Goal: Find specific page/section: Find specific page/section

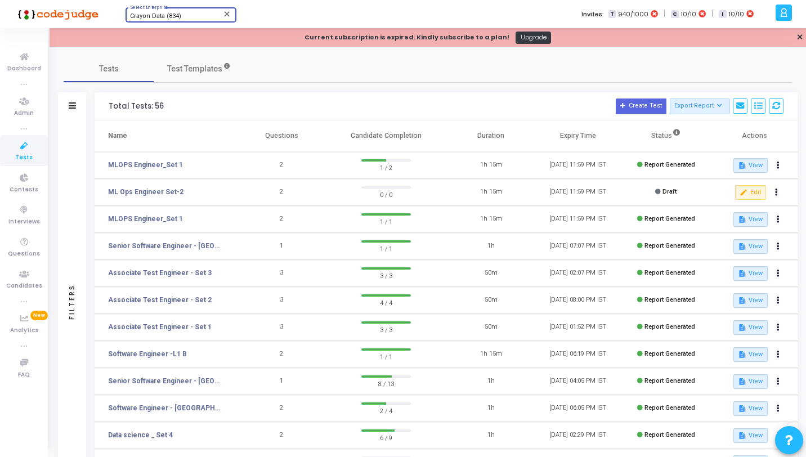
click at [142, 17] on span "Crayon Data (834)" at bounding box center [155, 15] width 51 height 7
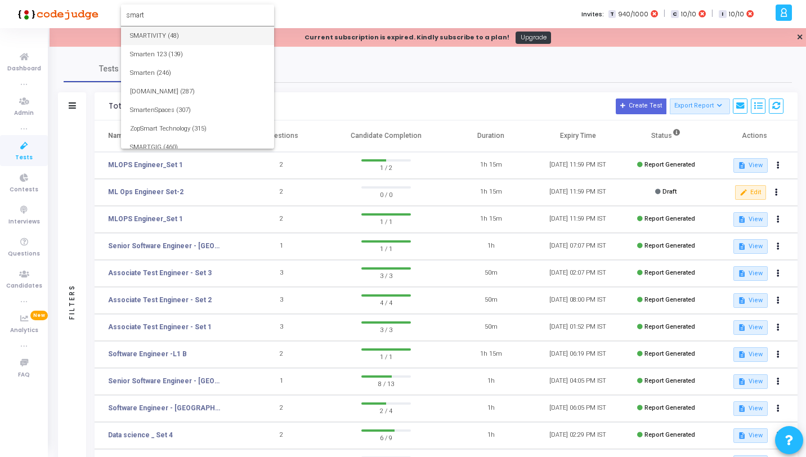
type input "smartx"
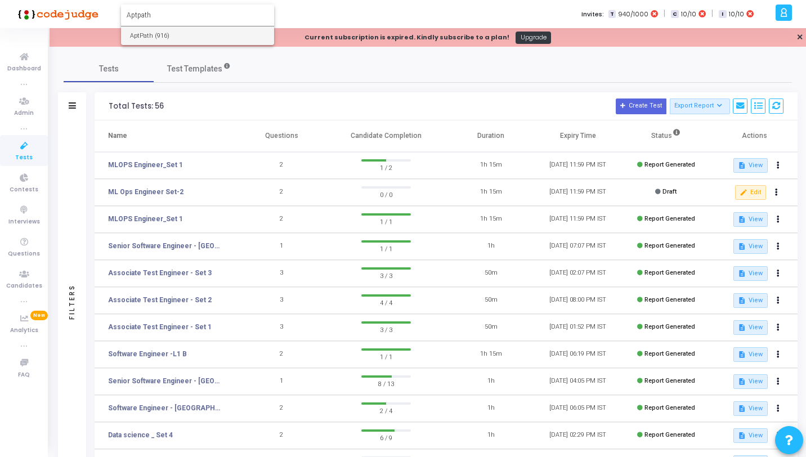
type input "Aptpath"
click at [144, 33] on span "AptPath (916)" at bounding box center [197, 35] width 135 height 19
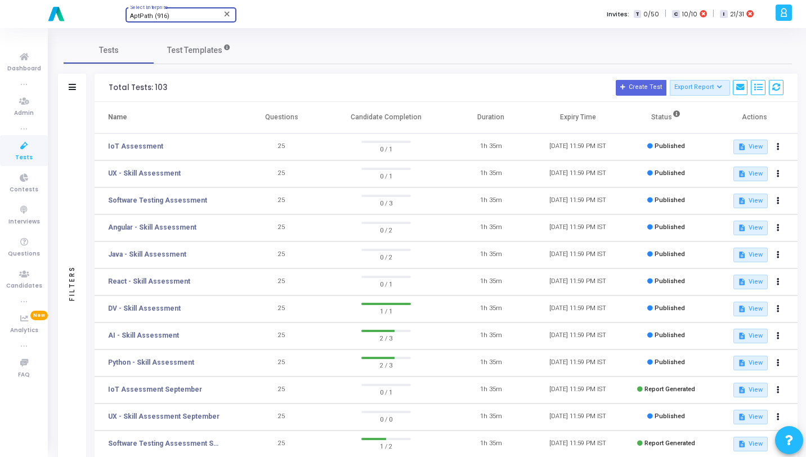
click at [777, 12] on div at bounding box center [783, 13] width 16 height 16
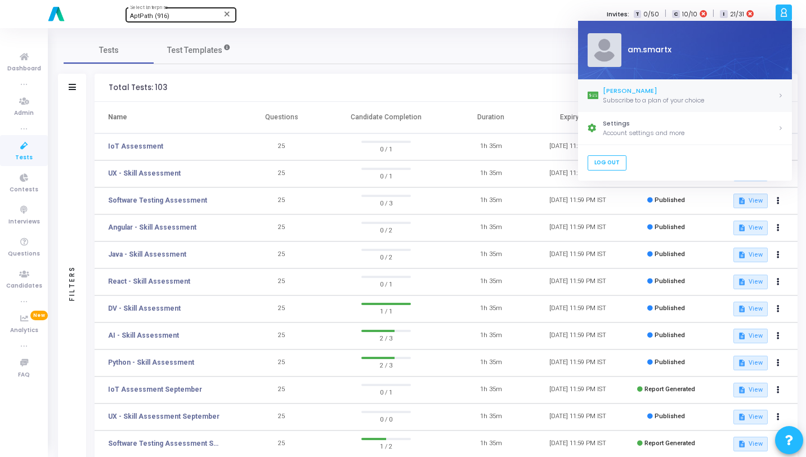
click at [628, 92] on div "[PERSON_NAME]" at bounding box center [689, 91] width 175 height 10
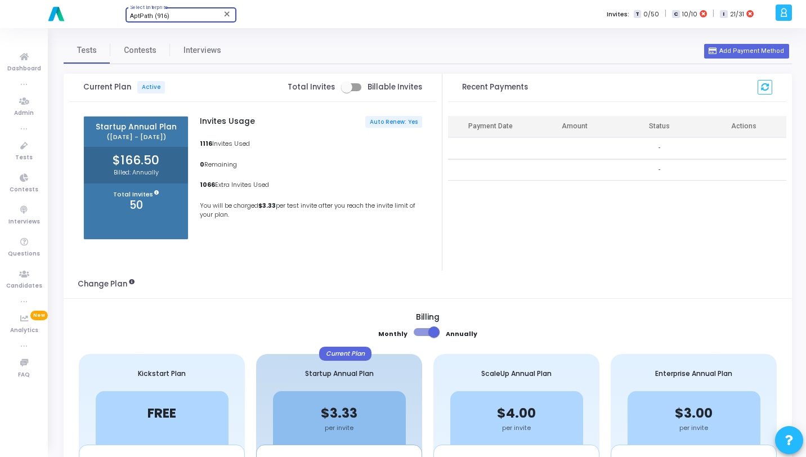
click at [185, 16] on div "AptPath (916)" at bounding box center [175, 16] width 91 height 7
type input "[PERSON_NAME]"
click at [185, 31] on span "BarRaiser (567)" at bounding box center [197, 35] width 135 height 19
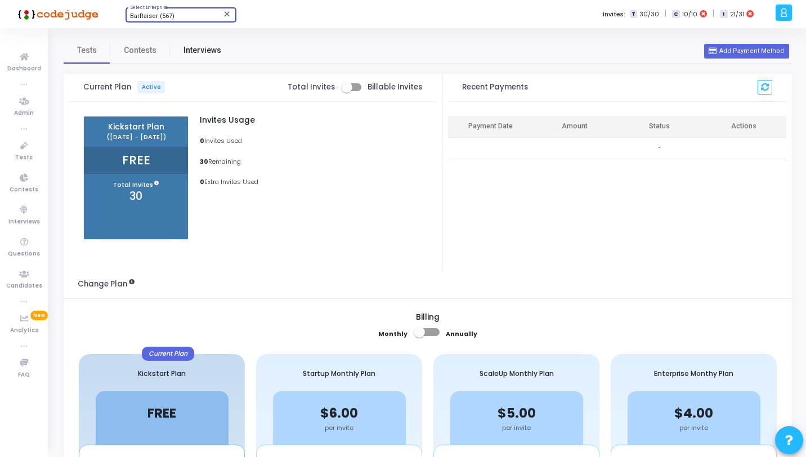
click at [186, 56] on link "Interviews" at bounding box center [202, 50] width 65 height 27
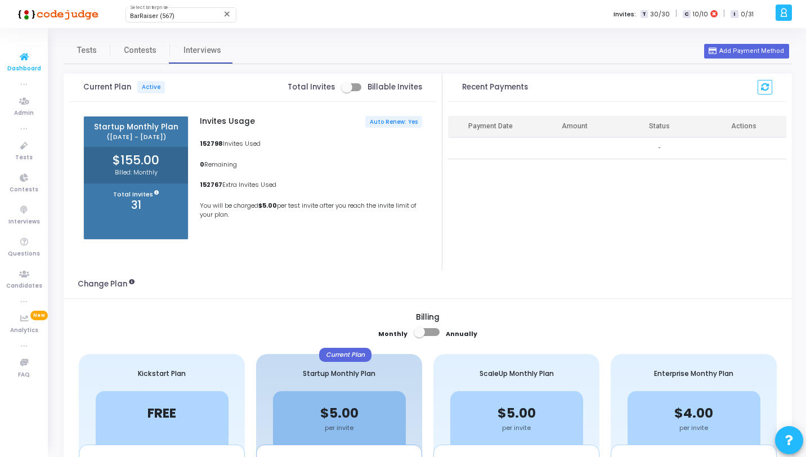
click at [29, 60] on icon at bounding box center [24, 57] width 24 height 14
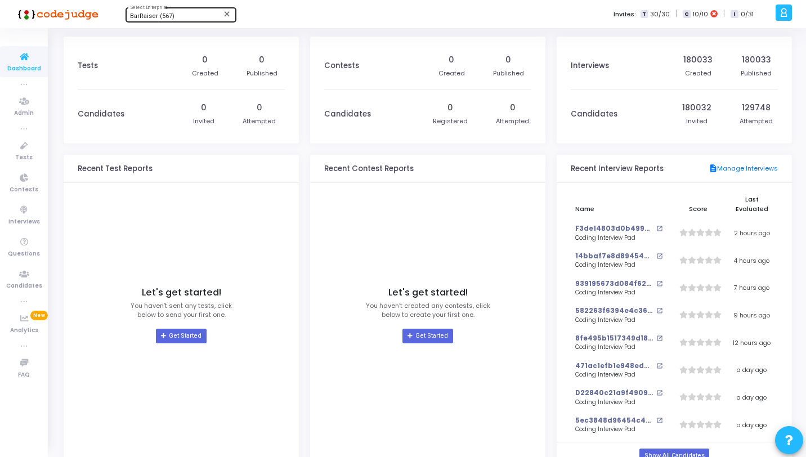
click at [160, 13] on span "BarRaiser (567)" at bounding box center [152, 15] width 44 height 7
type input "Invok"
click at [161, 30] on span "InvokHR (1256)" at bounding box center [197, 35] width 135 height 19
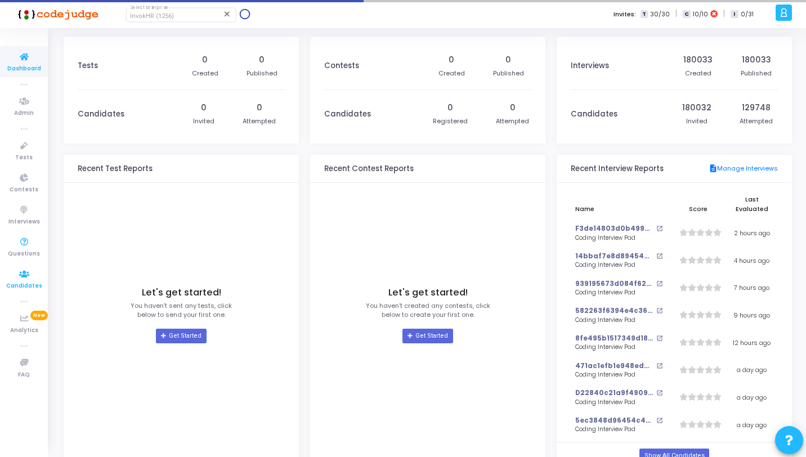
click at [29, 268] on icon at bounding box center [24, 274] width 24 height 14
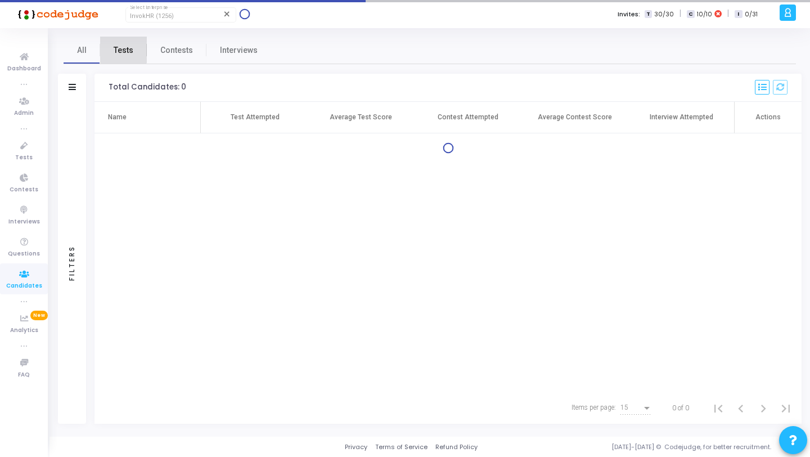
click at [118, 50] on span "Tests" at bounding box center [124, 50] width 20 height 12
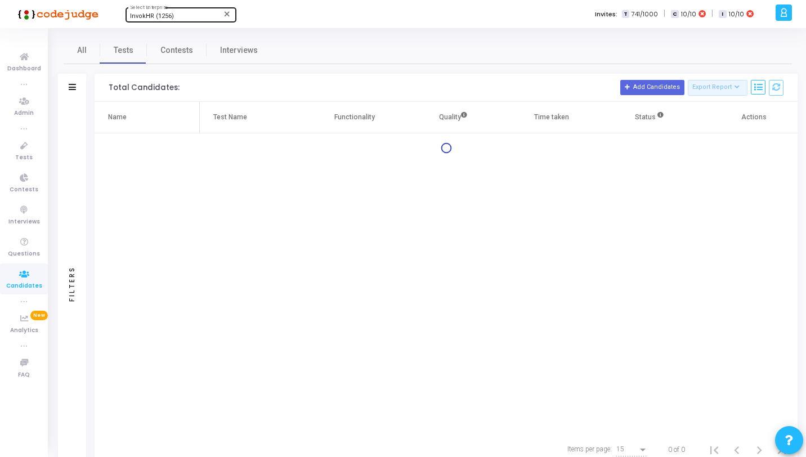
click at [76, 116] on div "Filters" at bounding box center [72, 283] width 28 height 363
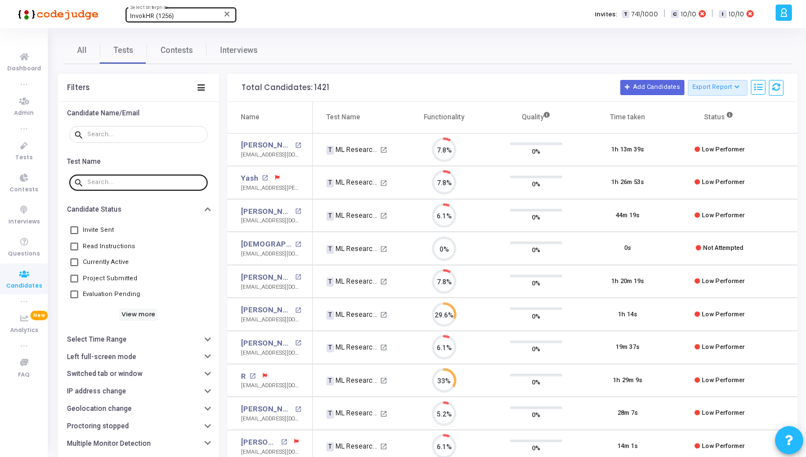
click at [121, 179] on input "text" at bounding box center [145, 182] width 116 height 7
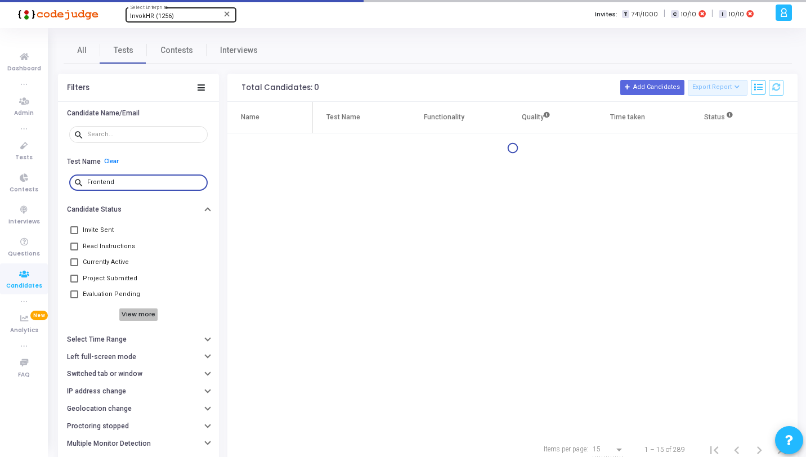
type input "Frontend"
click at [135, 316] on h6 "View more" at bounding box center [138, 314] width 39 height 12
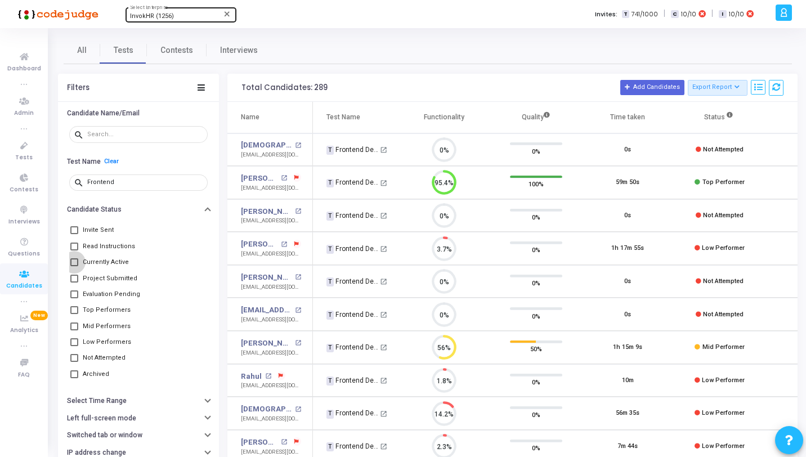
click at [109, 263] on span "Currently Active" at bounding box center [106, 262] width 46 height 14
click at [74, 266] on input "Currently Active" at bounding box center [74, 266] width 1 height 1
checkbox input "true"
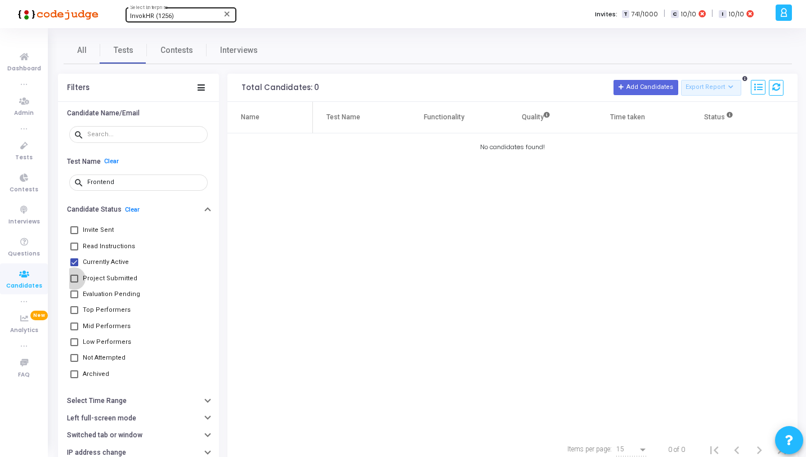
click at [111, 275] on span "Project Submitted" at bounding box center [110, 279] width 55 height 14
click at [74, 282] on input "Project Submitted" at bounding box center [74, 282] width 1 height 1
checkbox input "true"
click at [111, 294] on span "Evaluation Pending" at bounding box center [111, 294] width 57 height 14
click at [74, 298] on input "Evaluation Pending" at bounding box center [74, 298] width 1 height 1
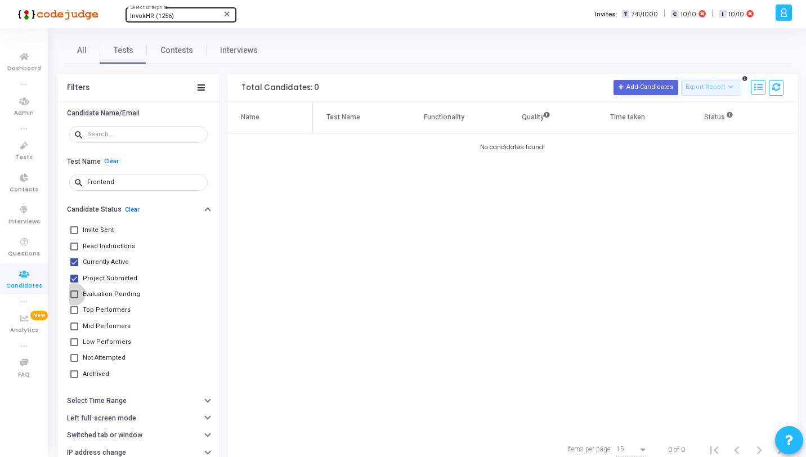
checkbox input "true"
click at [111, 308] on span "Top Performers" at bounding box center [107, 310] width 48 height 14
click at [74, 314] on input "Top Performers" at bounding box center [74, 314] width 1 height 1
checkbox input "true"
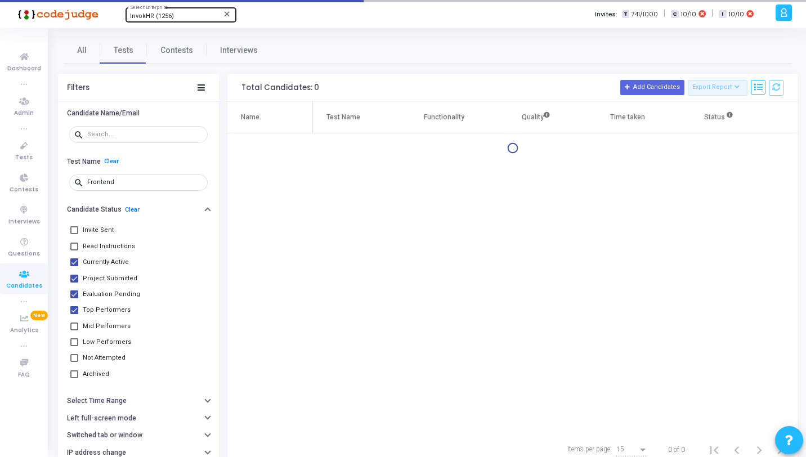
click at [111, 325] on span "Mid Performers" at bounding box center [107, 327] width 48 height 14
click at [74, 330] on input "Mid Performers" at bounding box center [74, 330] width 1 height 1
checkbox input "true"
click at [111, 339] on span "Low Performers" at bounding box center [107, 342] width 48 height 14
click at [74, 346] on input "Low Performers" at bounding box center [74, 346] width 1 height 1
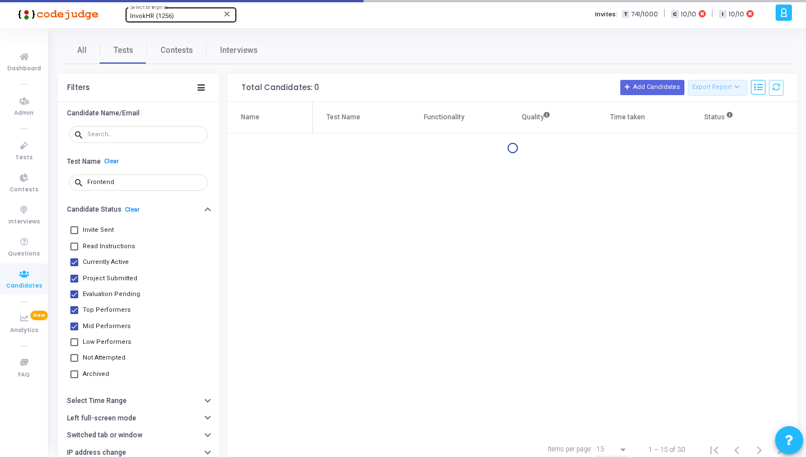
checkbox input "true"
